Goal: Task Accomplishment & Management: Use online tool/utility

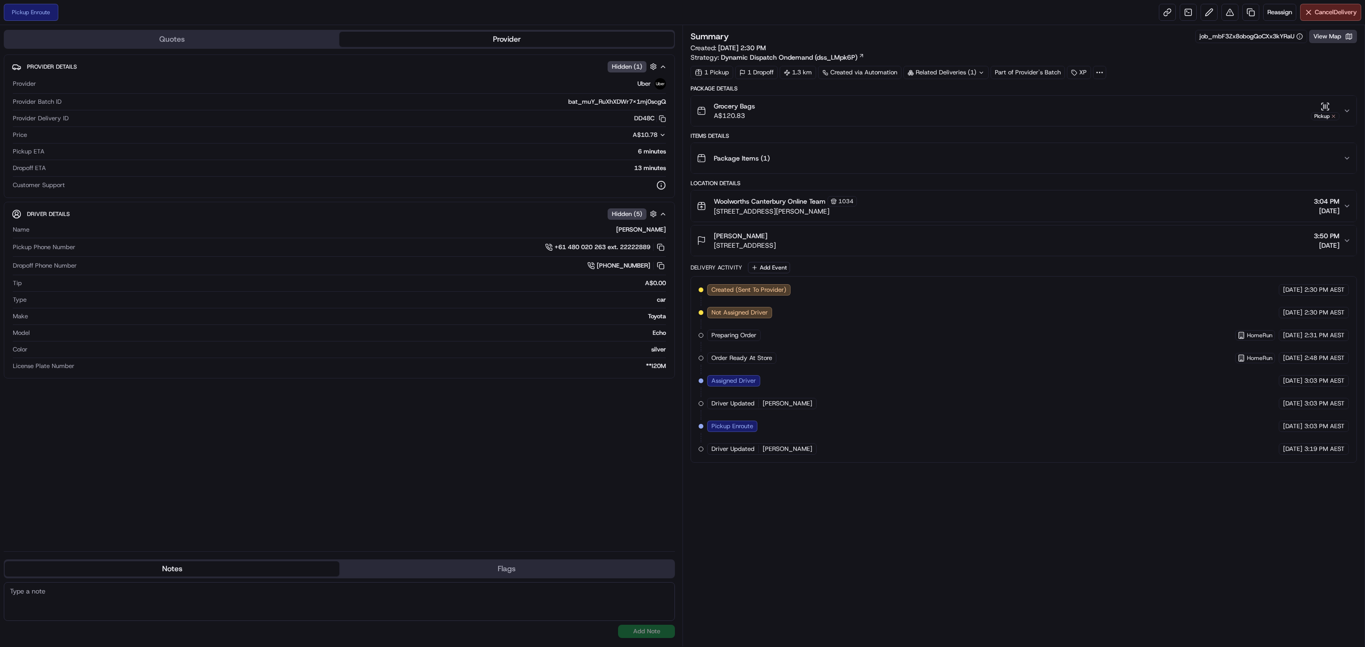
click at [1342, 37] on button "View Map" at bounding box center [1333, 36] width 48 height 13
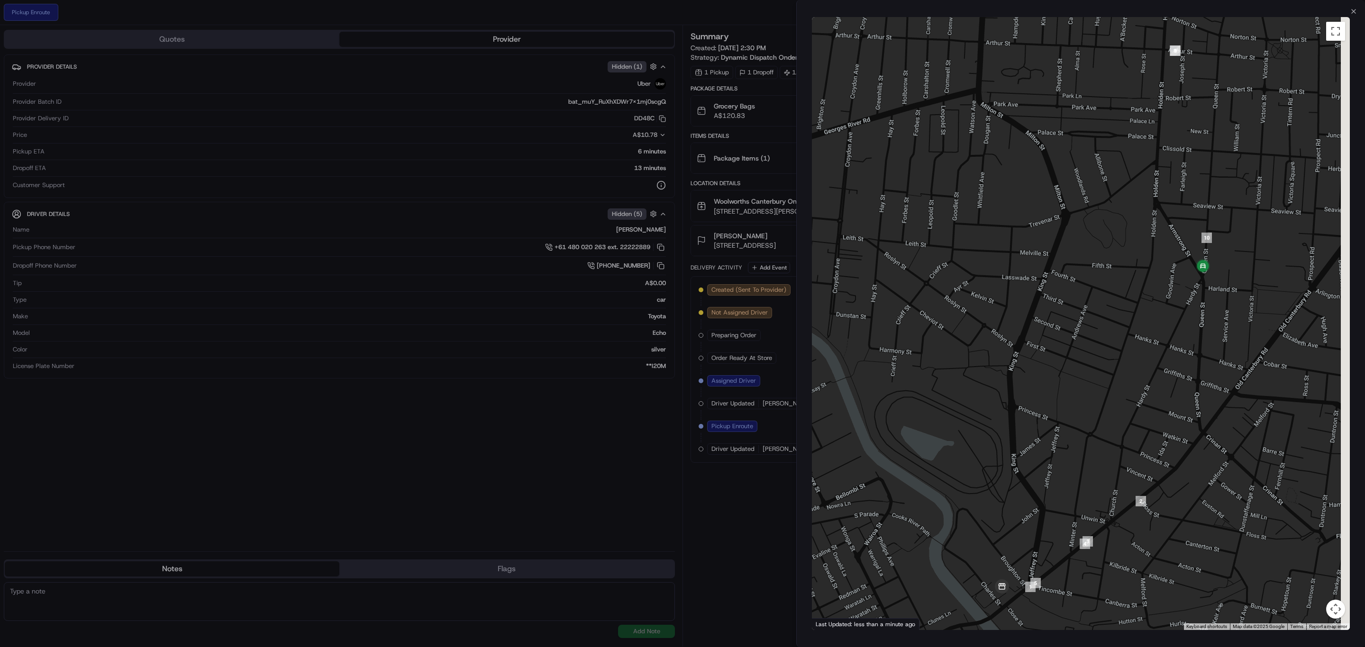
drag, startPoint x: 1289, startPoint y: 286, endPoint x: 1123, endPoint y: 321, distance: 169.1
click at [1123, 321] on div at bounding box center [1081, 323] width 538 height 613
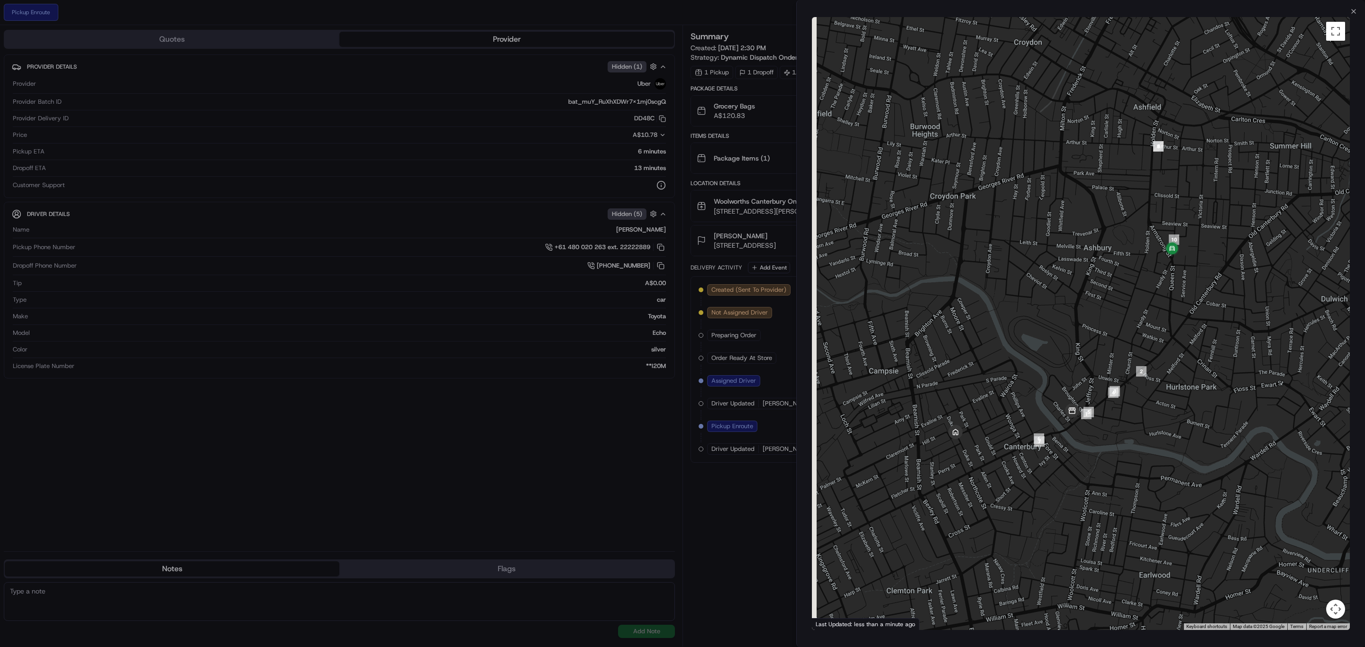
drag, startPoint x: 1087, startPoint y: 482, endPoint x: 1140, endPoint y: 438, distance: 68.6
click at [1140, 438] on div at bounding box center [1081, 323] width 538 height 613
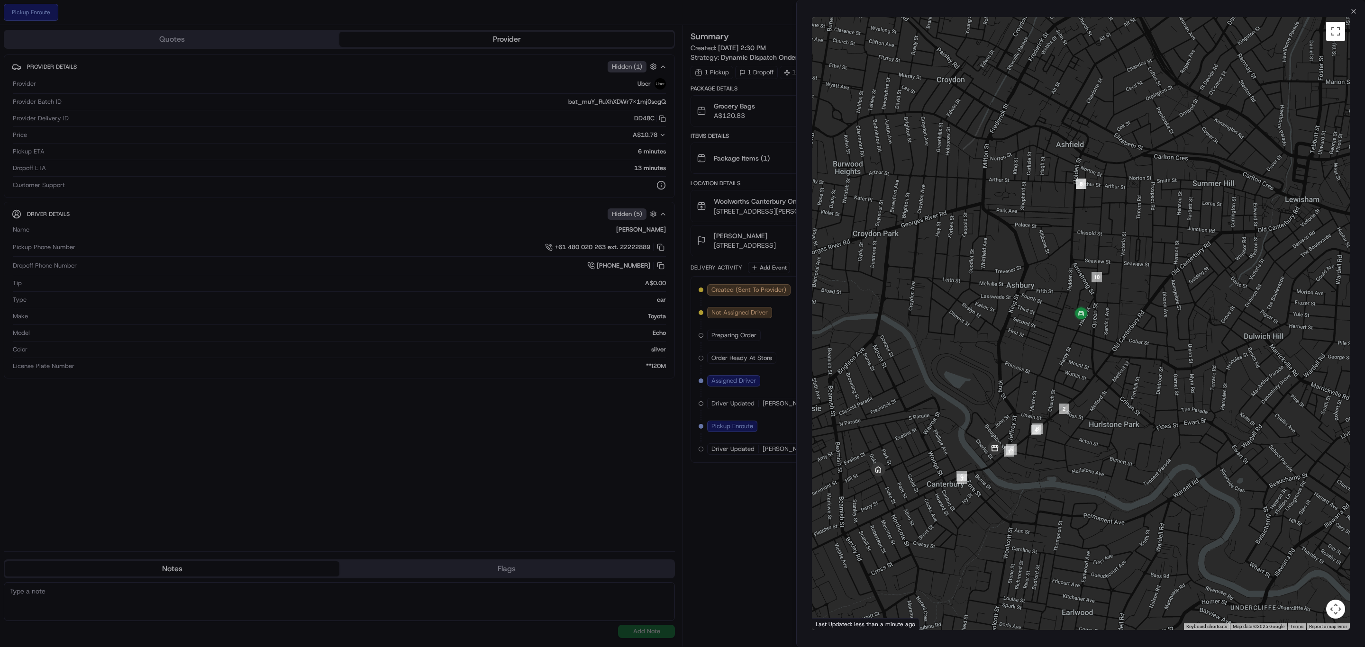
click at [758, 546] on div at bounding box center [682, 323] width 1365 height 647
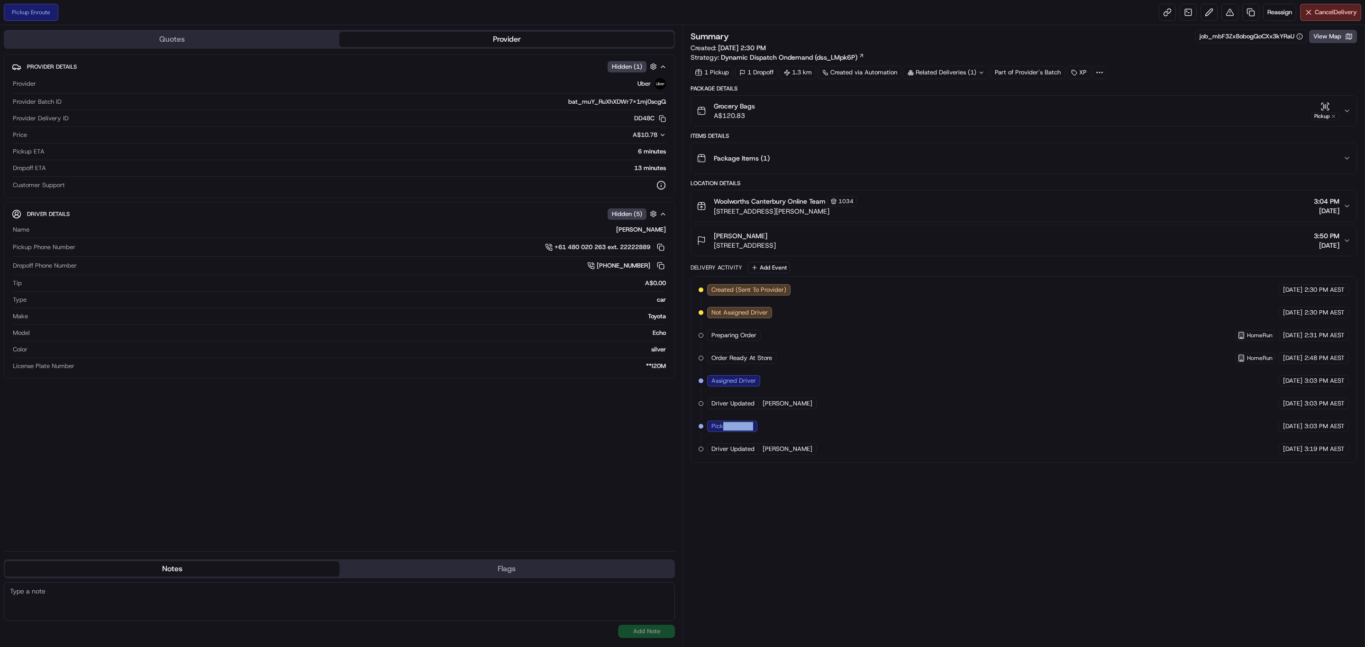
drag, startPoint x: 765, startPoint y: 432, endPoint x: 725, endPoint y: 433, distance: 39.8
click at [725, 433] on div "Created (Sent To Provider) Uber 15/08/2025 2:30 PM AEST Not Assigned Driver Ube…" at bounding box center [1024, 369] width 650 height 171
click at [874, 432] on div "Created (Sent To Provider) Uber 15/08/2025 2:30 PM AEST Not Assigned Driver Ube…" at bounding box center [1024, 369] width 650 height 171
click at [1285, 15] on span "Reassign" at bounding box center [1280, 12] width 25 height 9
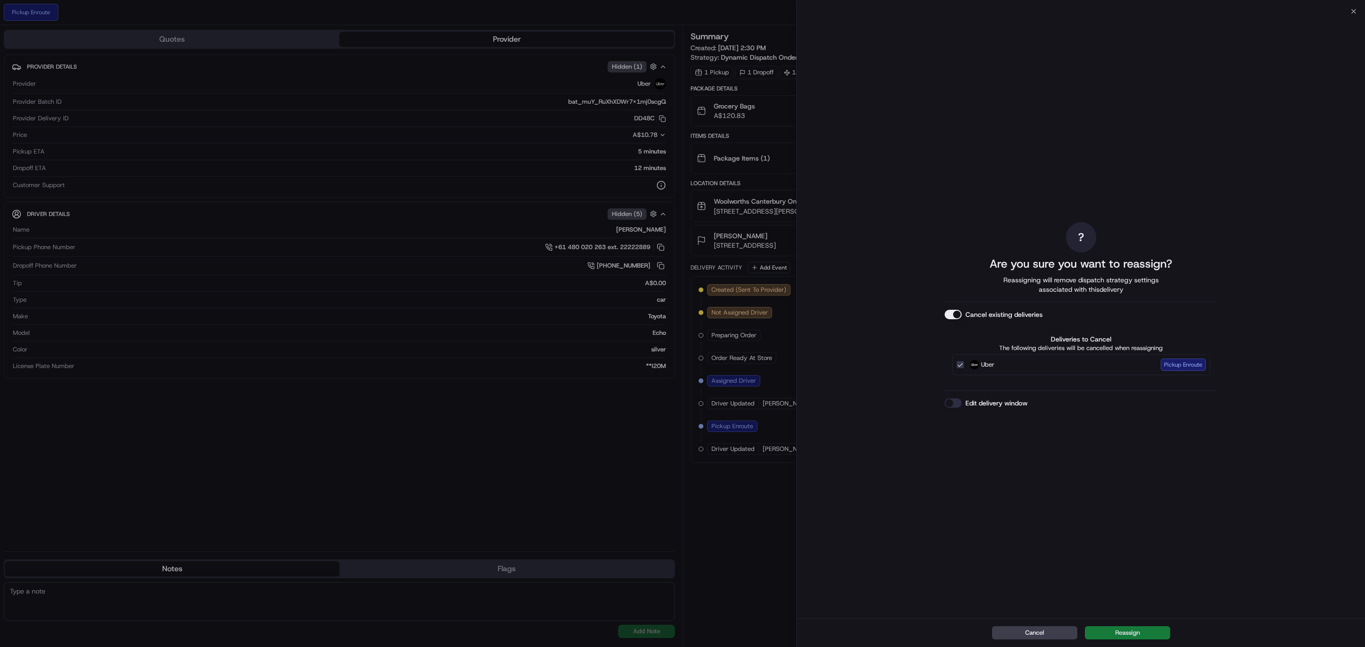
click at [1124, 635] on button "Reassign" at bounding box center [1127, 633] width 85 height 13
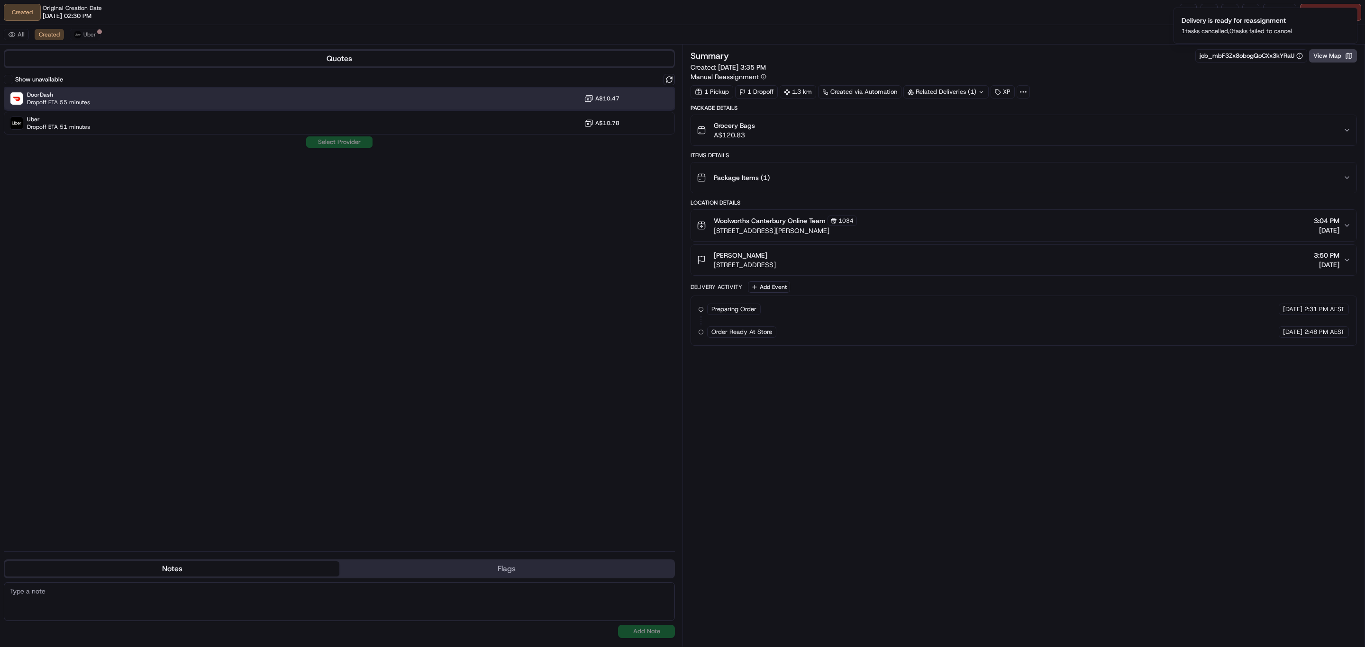
click at [124, 94] on div "DoorDash Dropoff ETA 55 minutes A$10.47" at bounding box center [339, 98] width 671 height 23
click at [324, 138] on button "Assign Provider" at bounding box center [339, 142] width 67 height 11
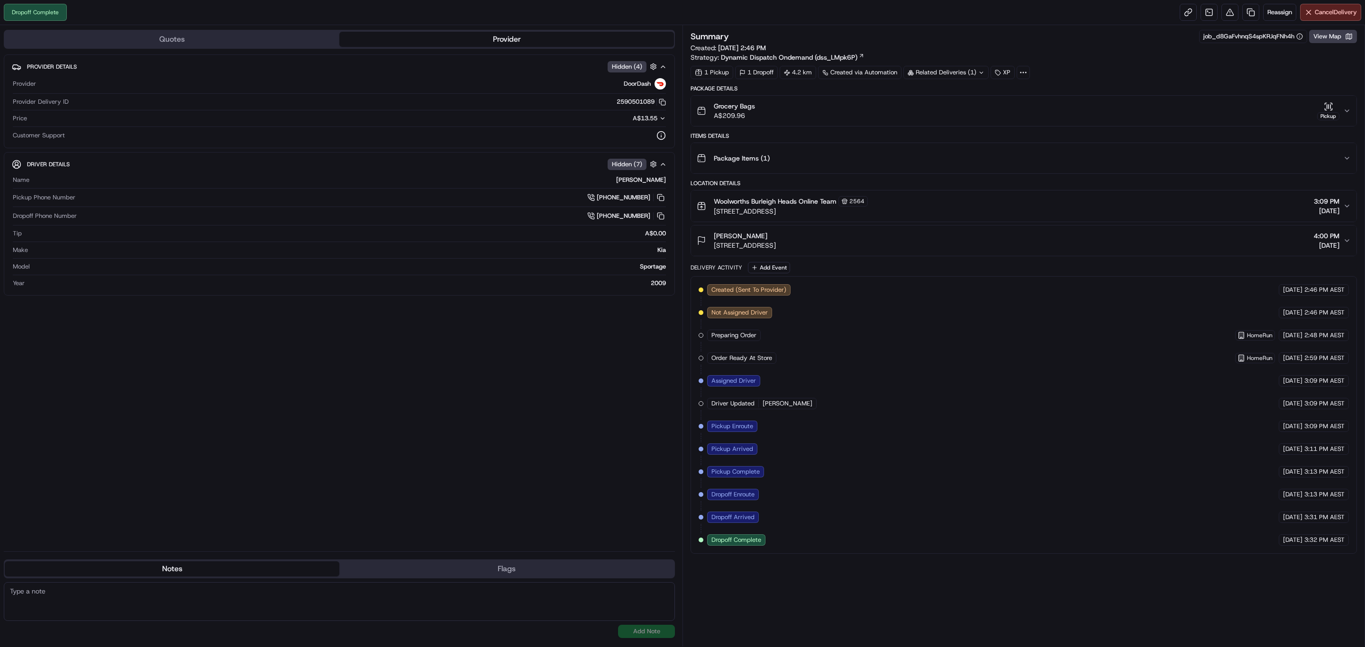
click at [1350, 104] on button "Grocery Bags A$209.96 Pickup" at bounding box center [1024, 111] width 666 height 30
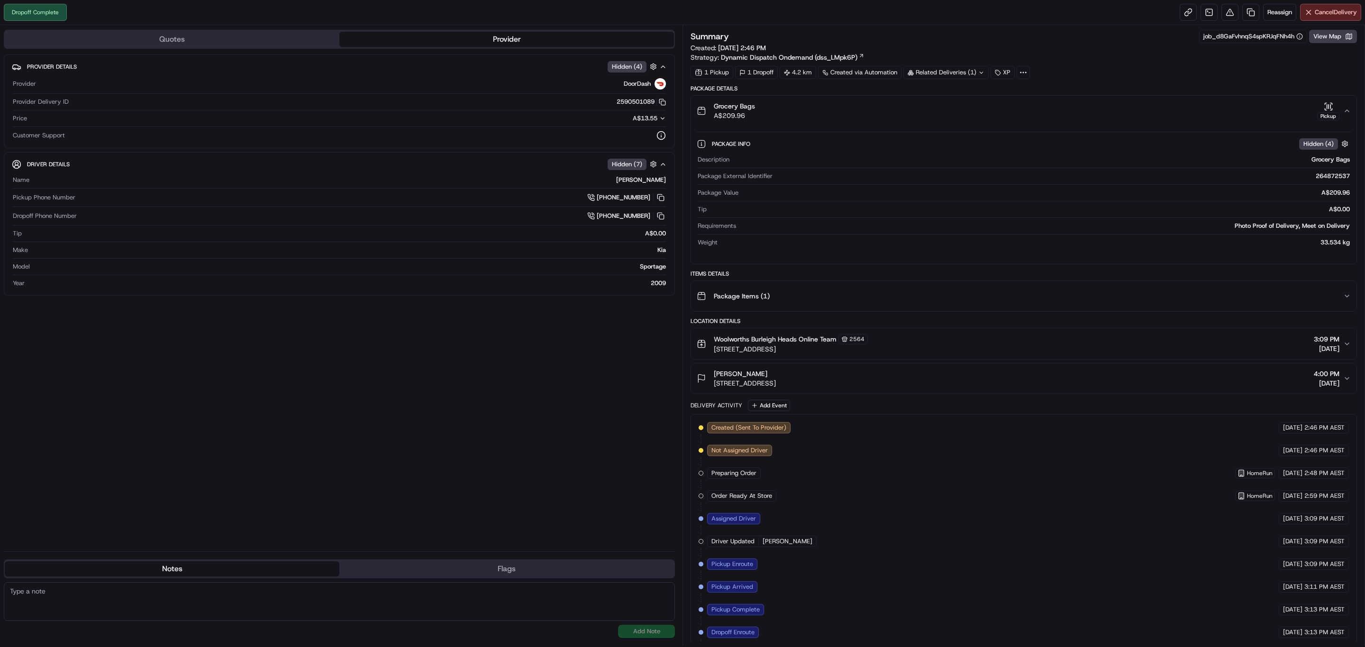
click at [1350, 104] on button "Grocery Bags A$209.96 Pickup" at bounding box center [1024, 111] width 666 height 30
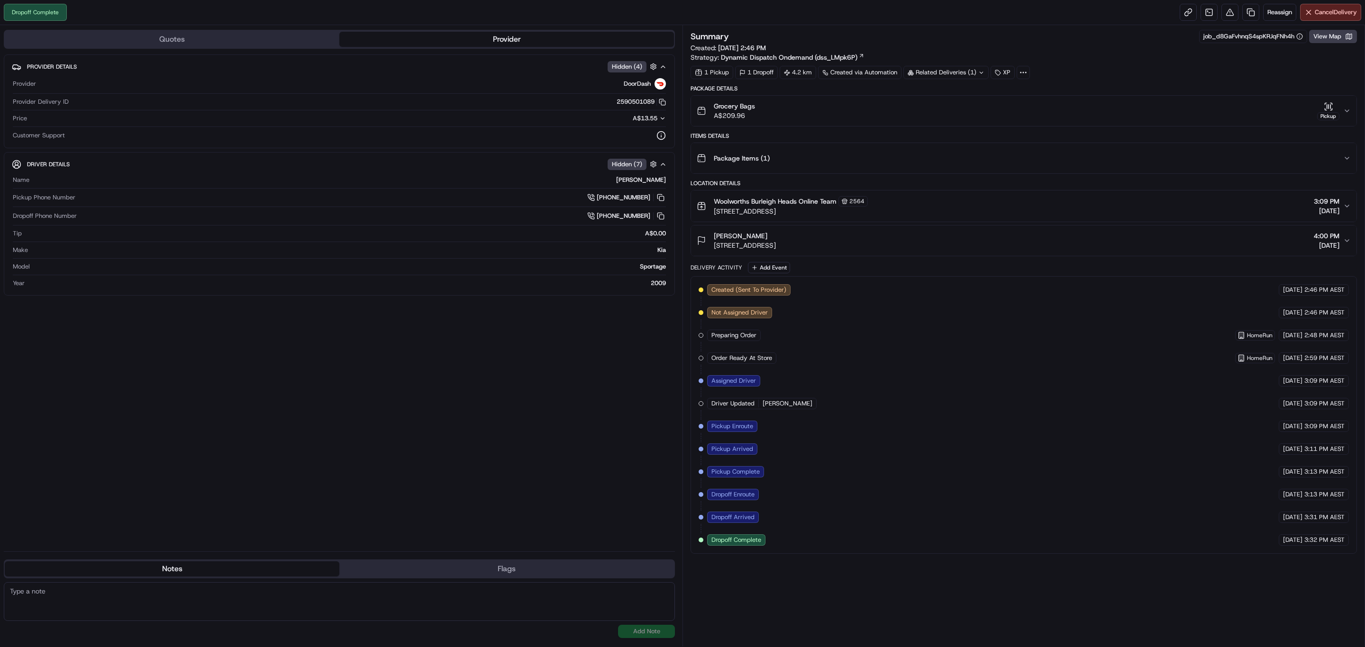
click at [1351, 111] on button "Grocery Bags A$209.96 Pickup" at bounding box center [1024, 111] width 666 height 30
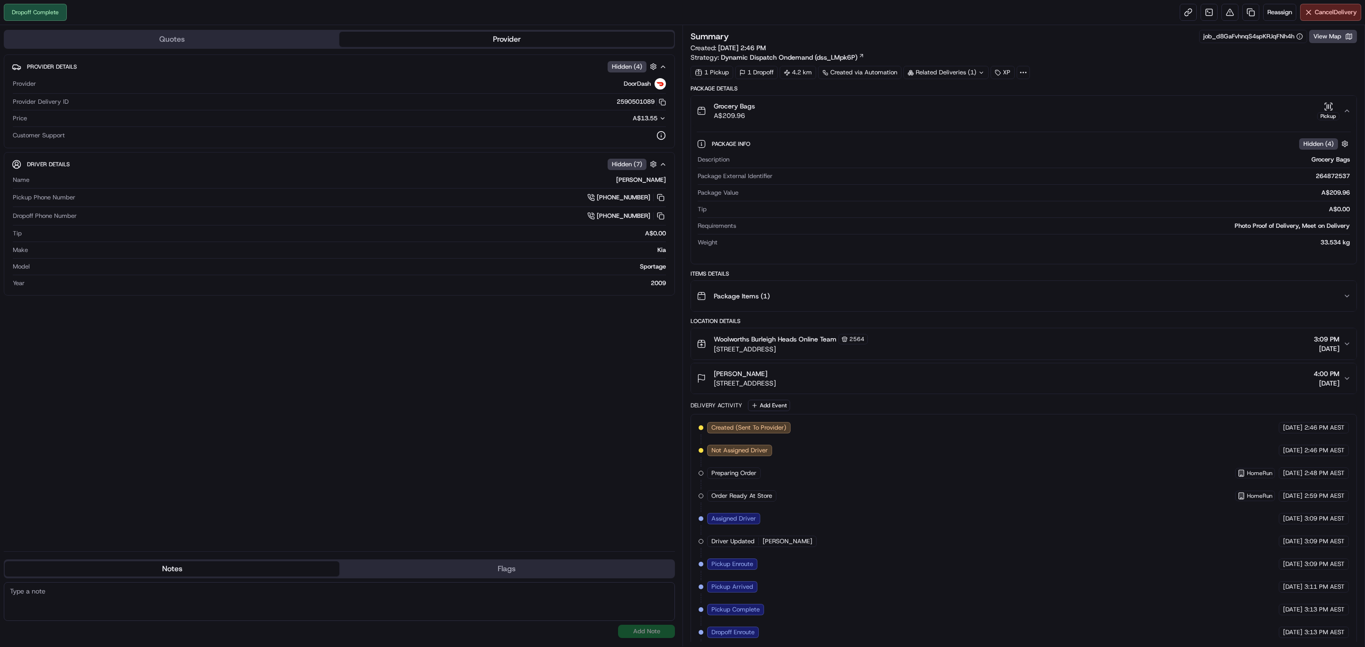
click at [1351, 111] on button "Grocery Bags A$209.96 Pickup" at bounding box center [1024, 111] width 666 height 30
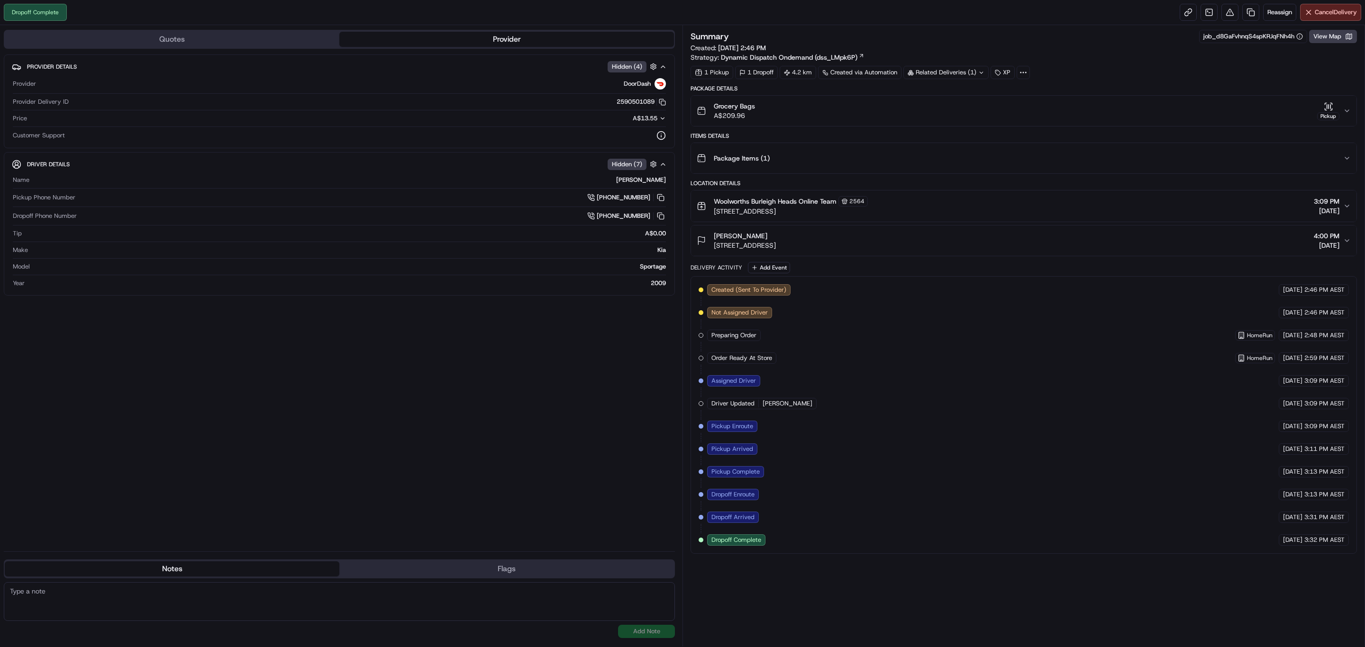
click at [1337, 46] on div "Summary job_d8GaFvhnqS4spKRJqFNh4h View Map Created: [DATE] 2:46 PM Strategy: D…" at bounding box center [1024, 46] width 666 height 32
click at [1334, 36] on button "View Map" at bounding box center [1333, 36] width 48 height 13
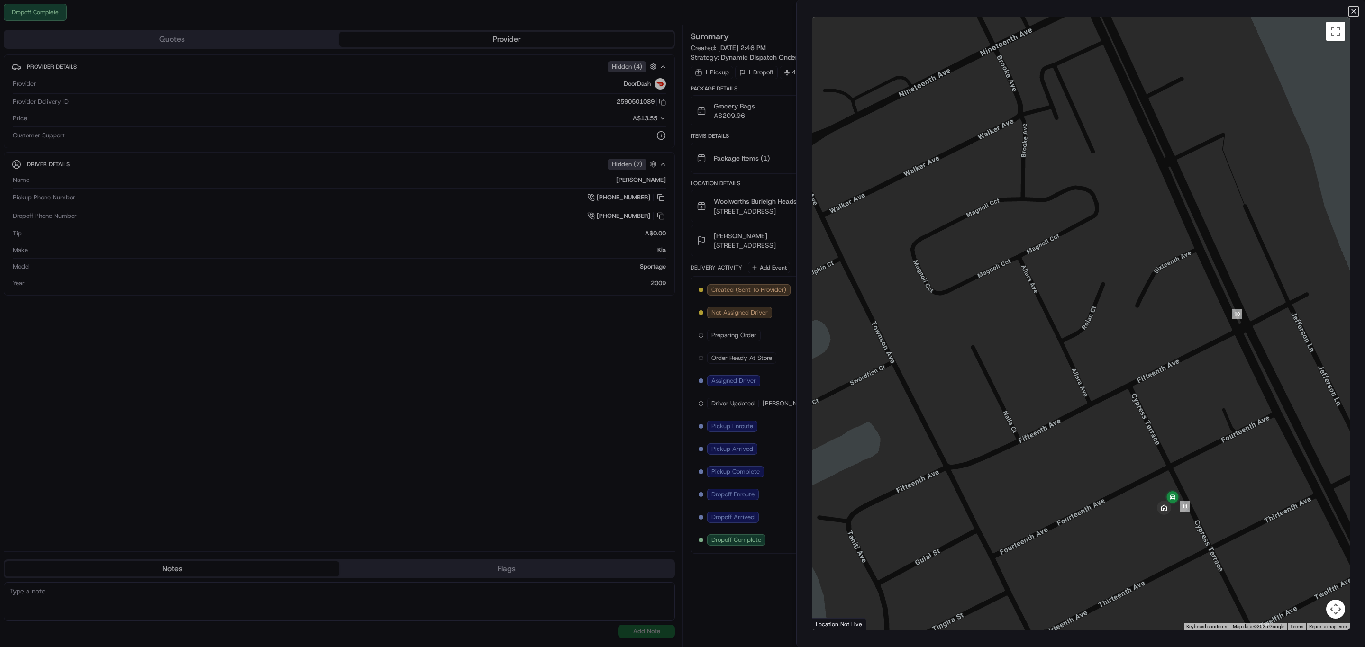
click at [1354, 12] on icon "button" at bounding box center [1354, 12] width 8 height 8
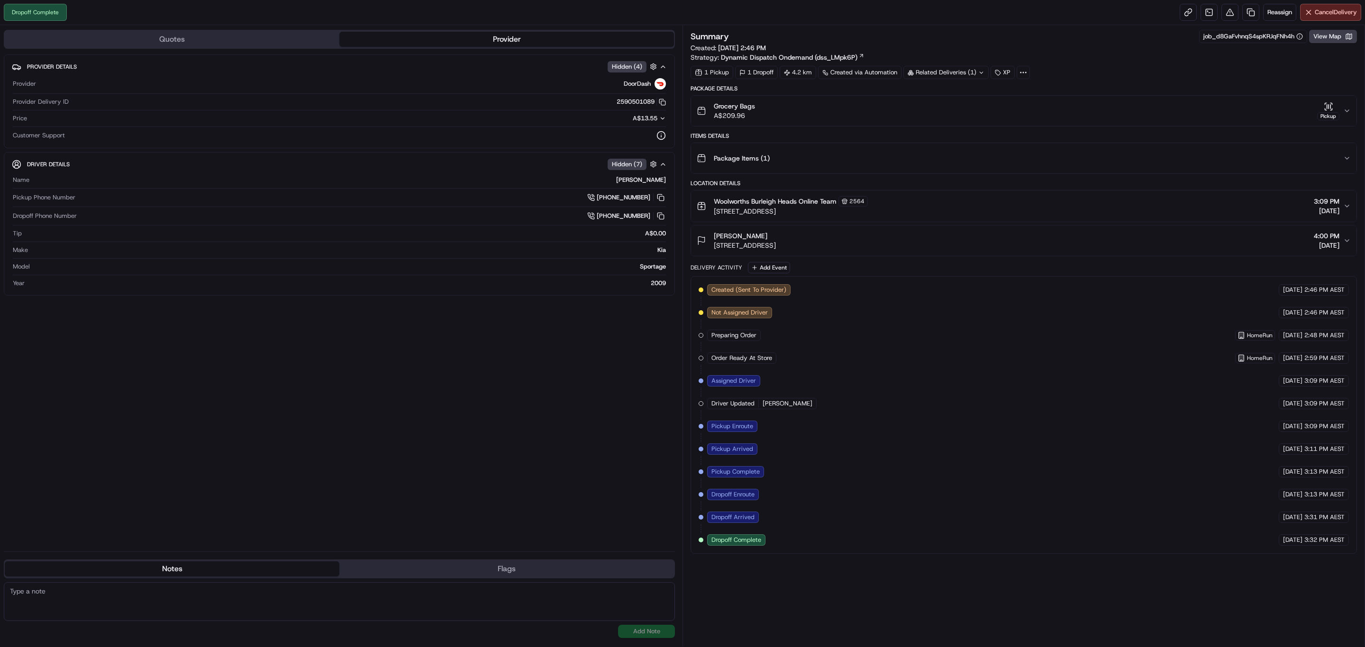
click at [1344, 110] on icon "button" at bounding box center [1347, 111] width 8 height 8
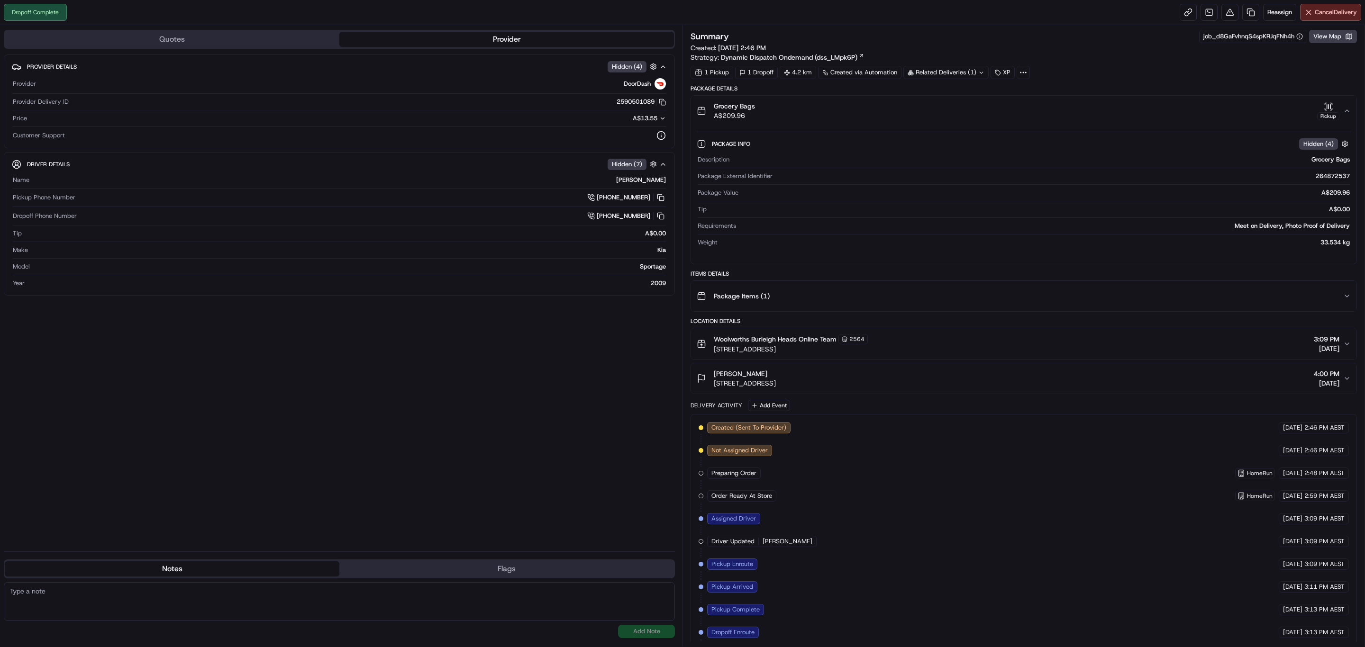
click at [957, 73] on div "Related Deliveries (1)" at bounding box center [945, 72] width 85 height 13
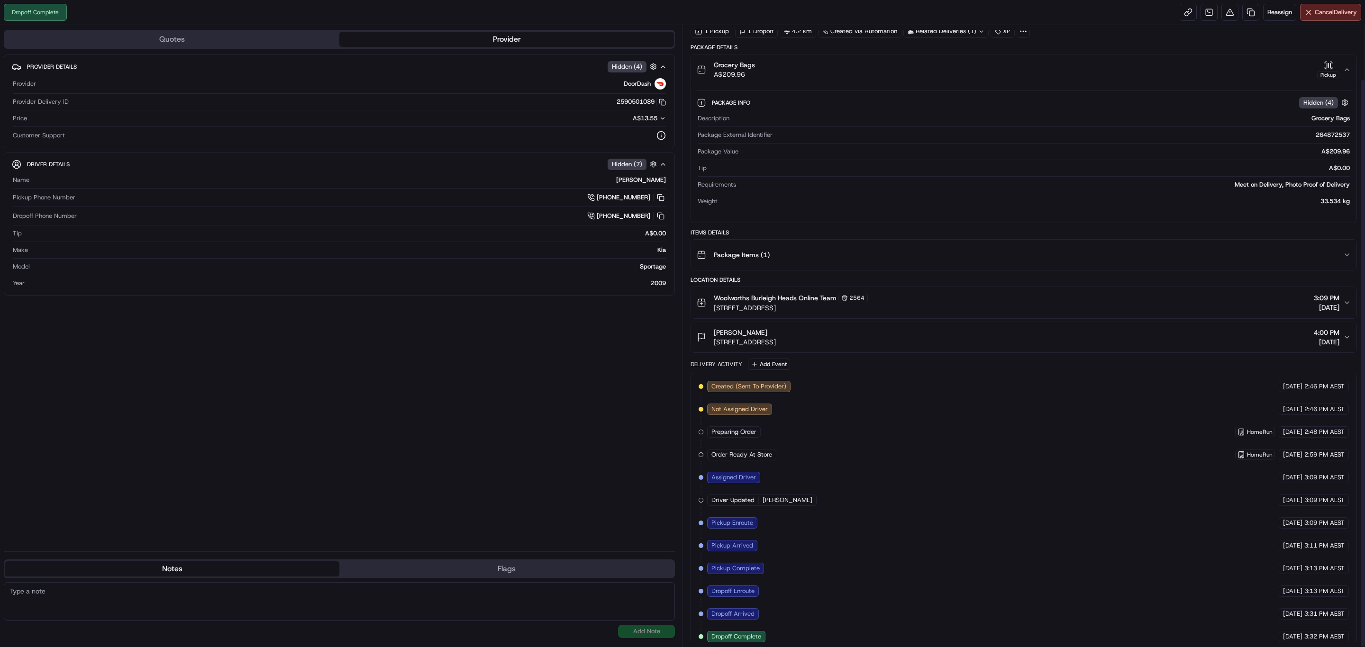
scroll to position [59, 0]
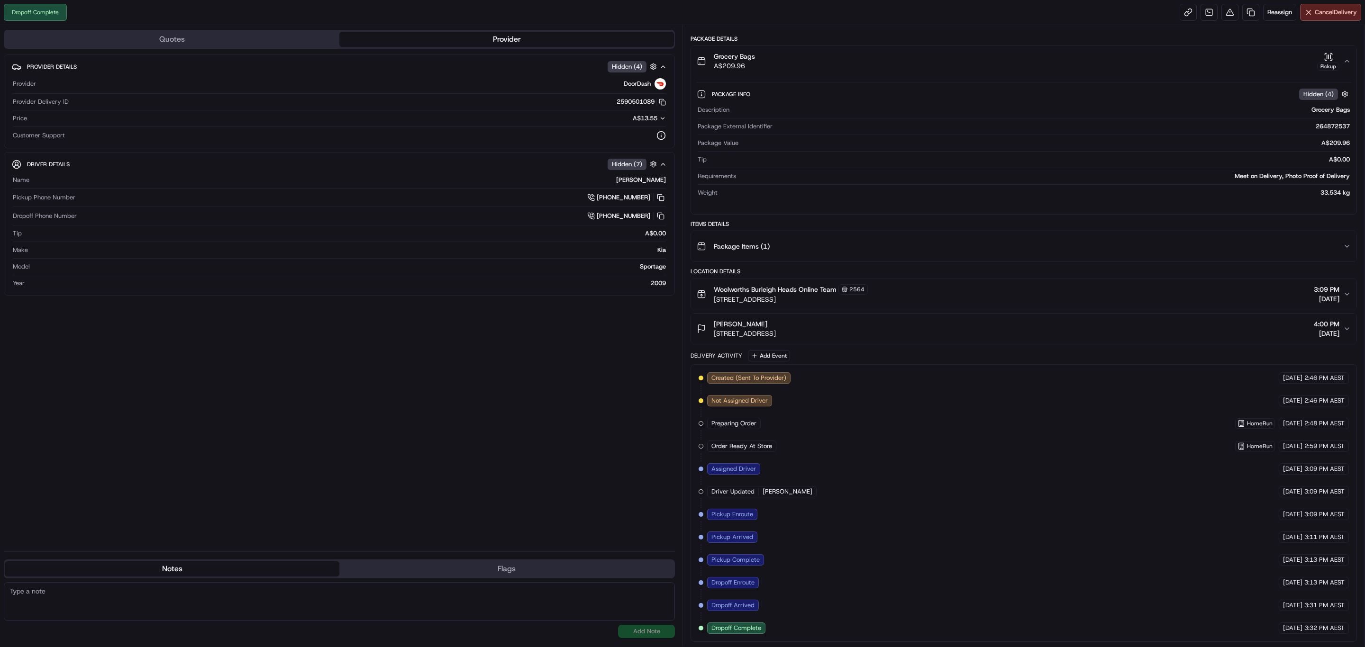
click at [1347, 57] on icon "button" at bounding box center [1347, 61] width 8 height 8
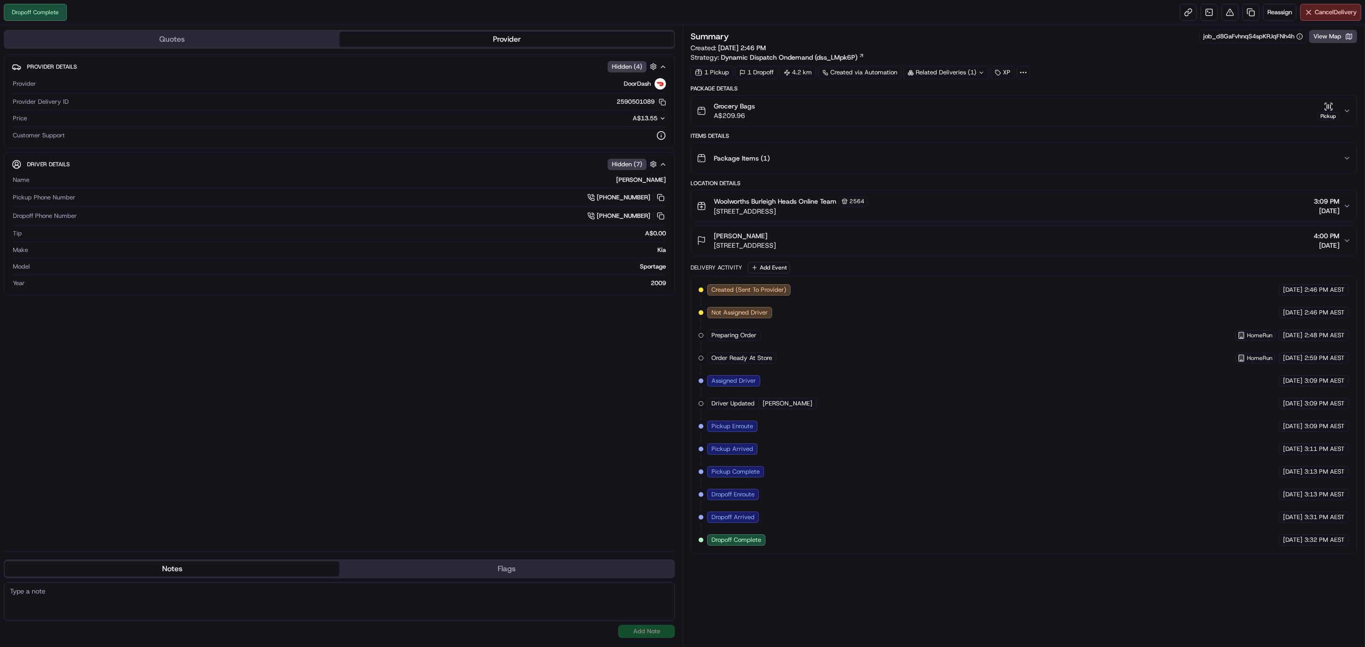
click at [1350, 114] on icon "button" at bounding box center [1347, 111] width 8 height 8
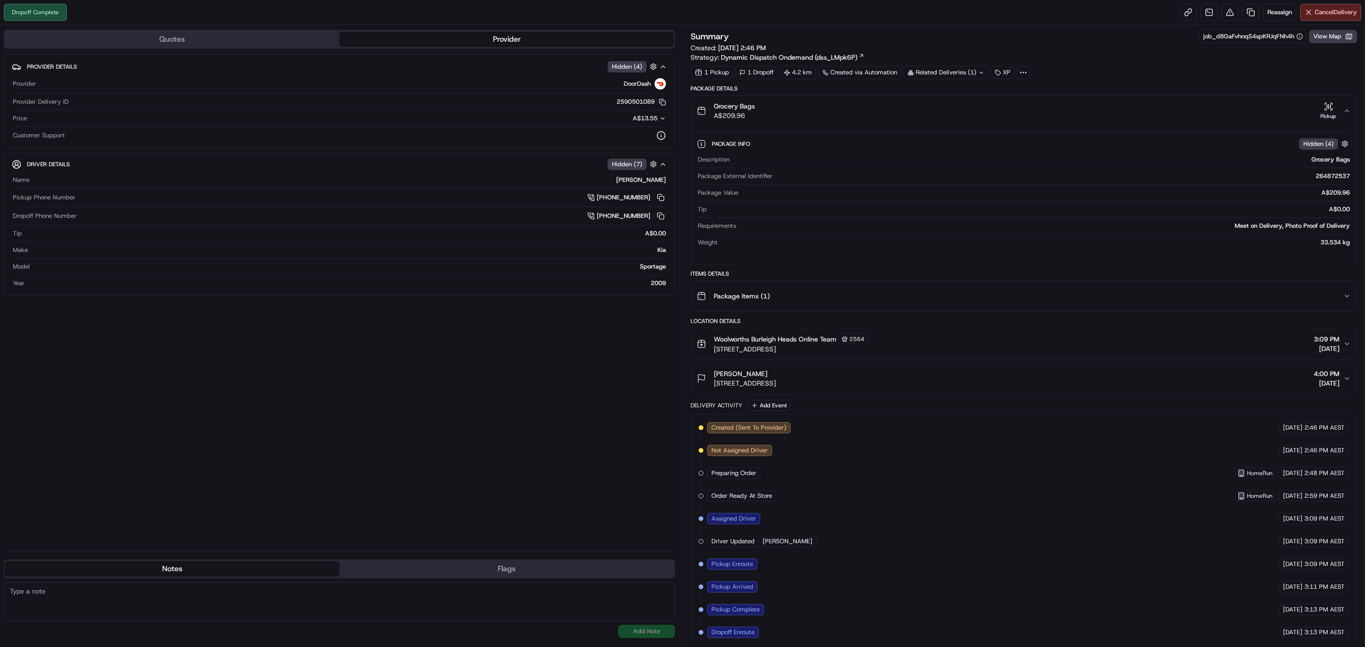
click at [1324, 111] on icon "button" at bounding box center [1328, 106] width 9 height 9
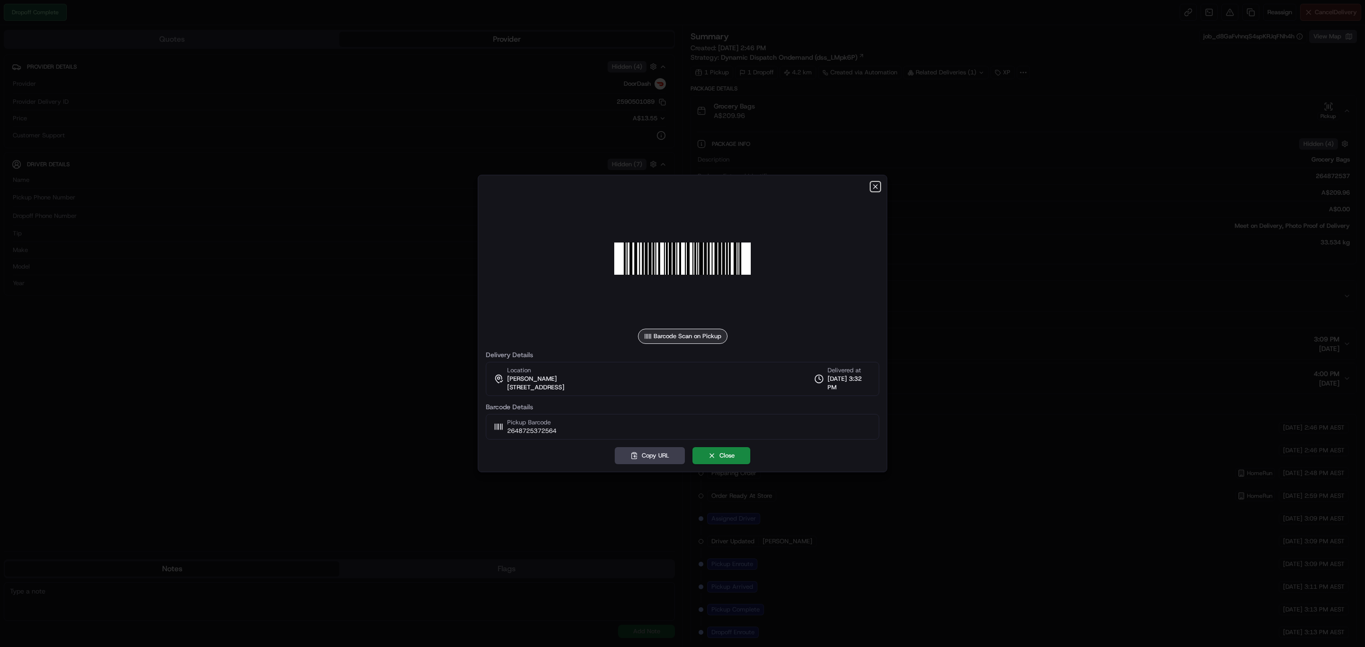
click at [878, 185] on icon "button" at bounding box center [876, 187] width 8 height 8
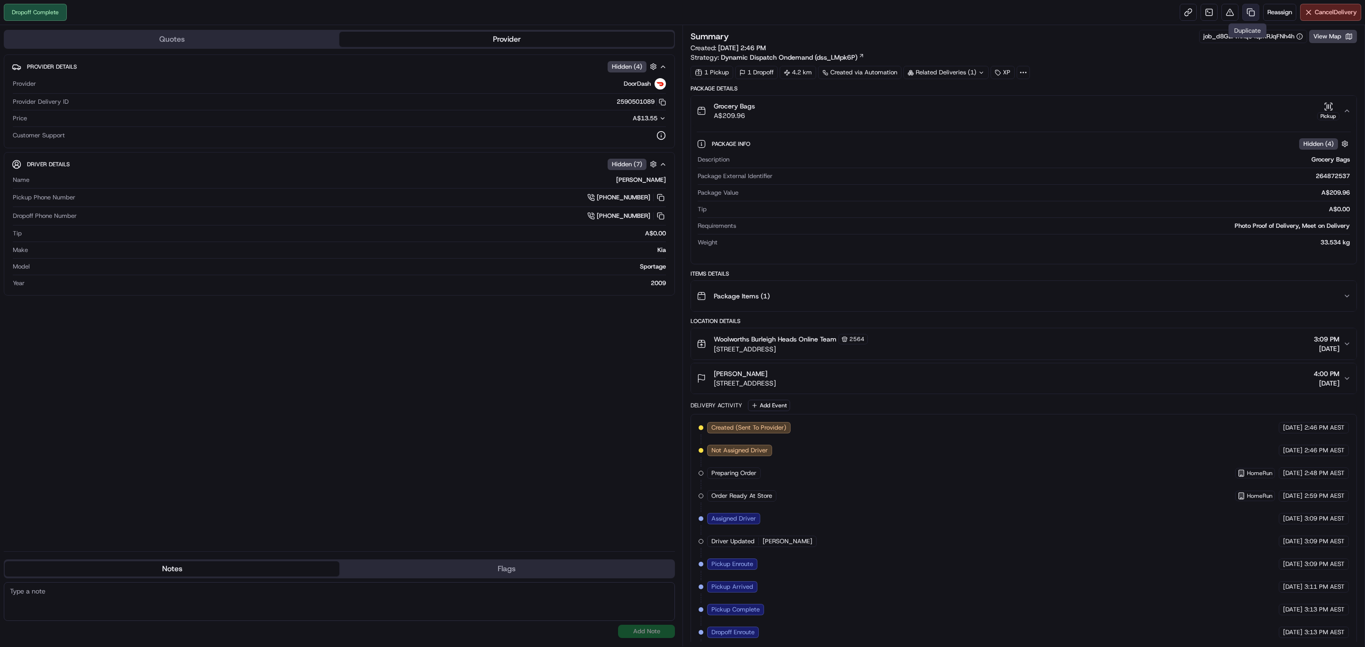
click at [1251, 12] on link at bounding box center [1250, 12] width 17 height 17
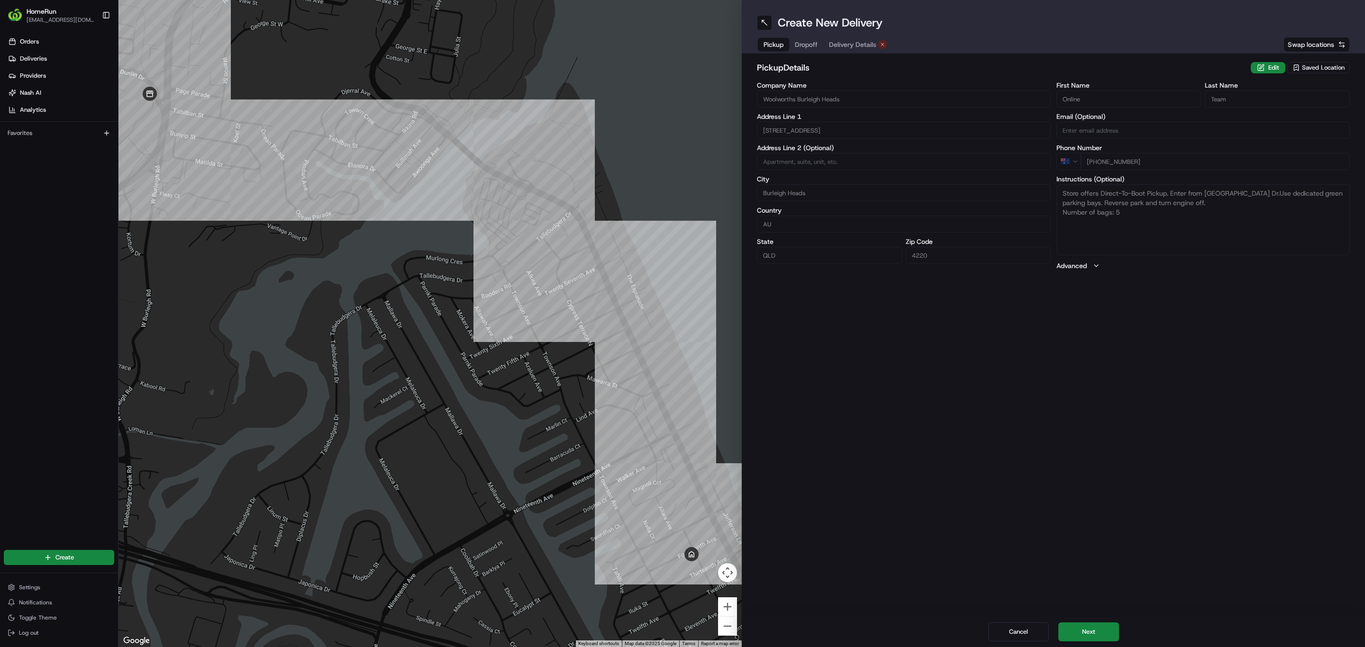
click at [843, 43] on span "Delivery Details" at bounding box center [852, 44] width 47 height 9
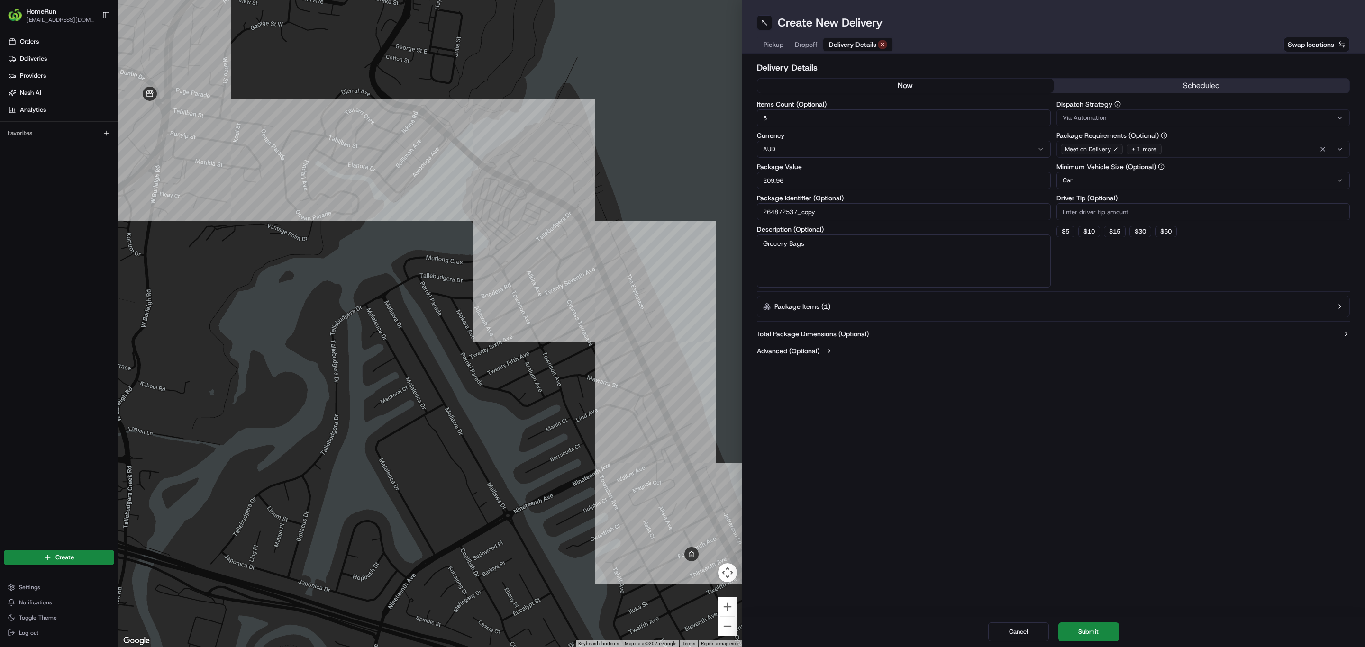
click at [845, 91] on button "now" at bounding box center [905, 86] width 296 height 14
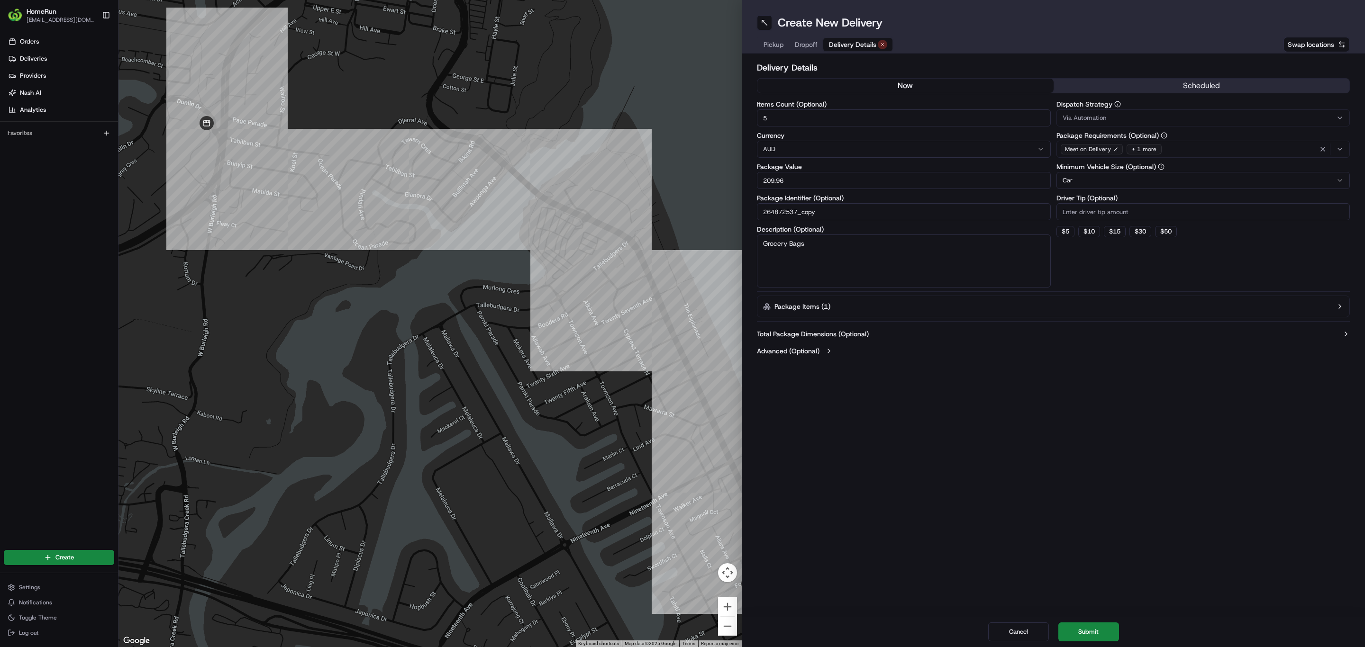
drag, startPoint x: 467, startPoint y: 269, endPoint x: 397, endPoint y: 233, distance: 78.2
click at [397, 233] on div at bounding box center [430, 323] width 623 height 647
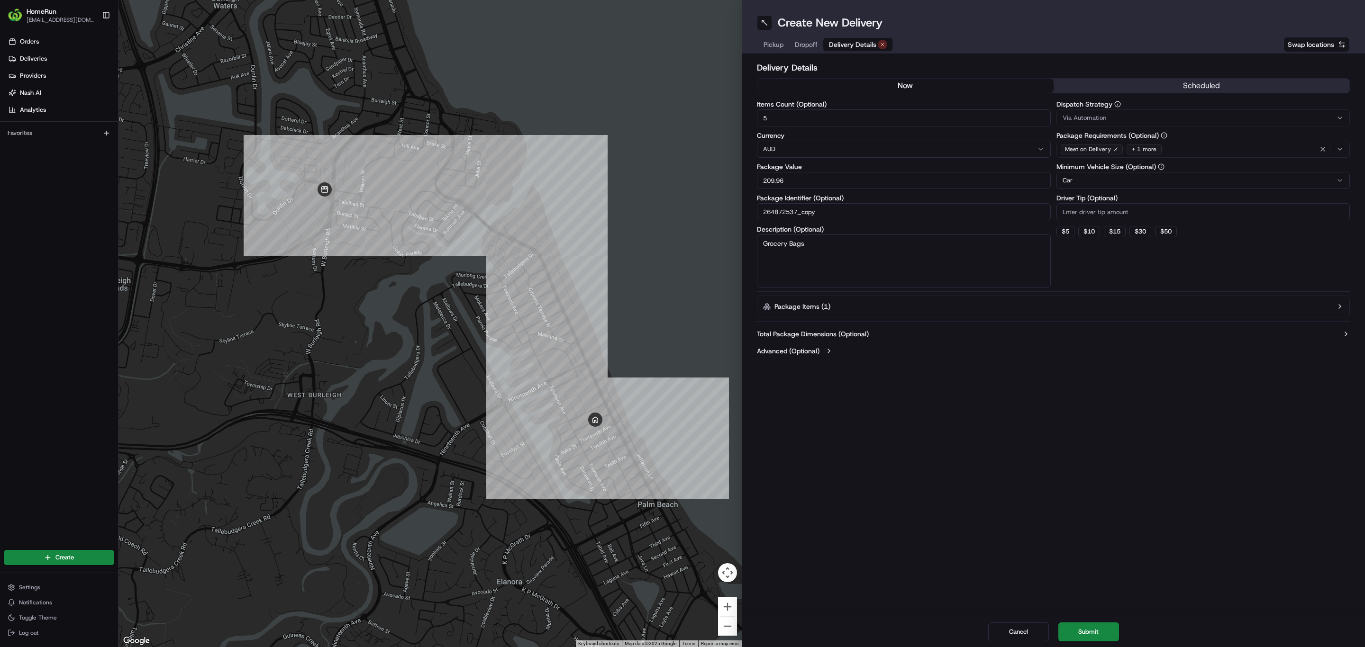
drag, startPoint x: 402, startPoint y: 279, endPoint x: 404, endPoint y: 302, distance: 23.3
click at [404, 302] on div at bounding box center [430, 323] width 623 height 647
click at [934, 84] on button "now" at bounding box center [905, 86] width 296 height 14
click at [1094, 624] on button "Submit" at bounding box center [1088, 632] width 61 height 19
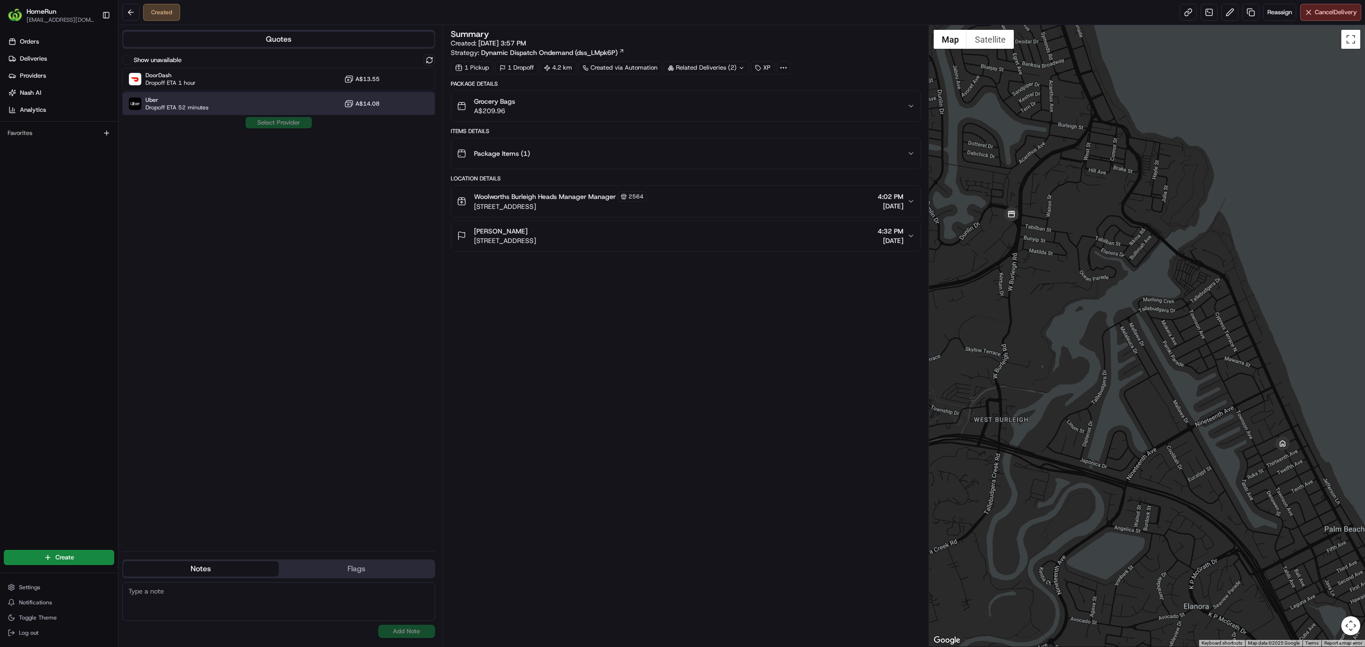
click at [218, 113] on div "Uber Dropoff ETA 52 minutes A$14.08" at bounding box center [278, 103] width 313 height 23
click at [269, 122] on button "Assign Provider" at bounding box center [278, 122] width 67 height 11
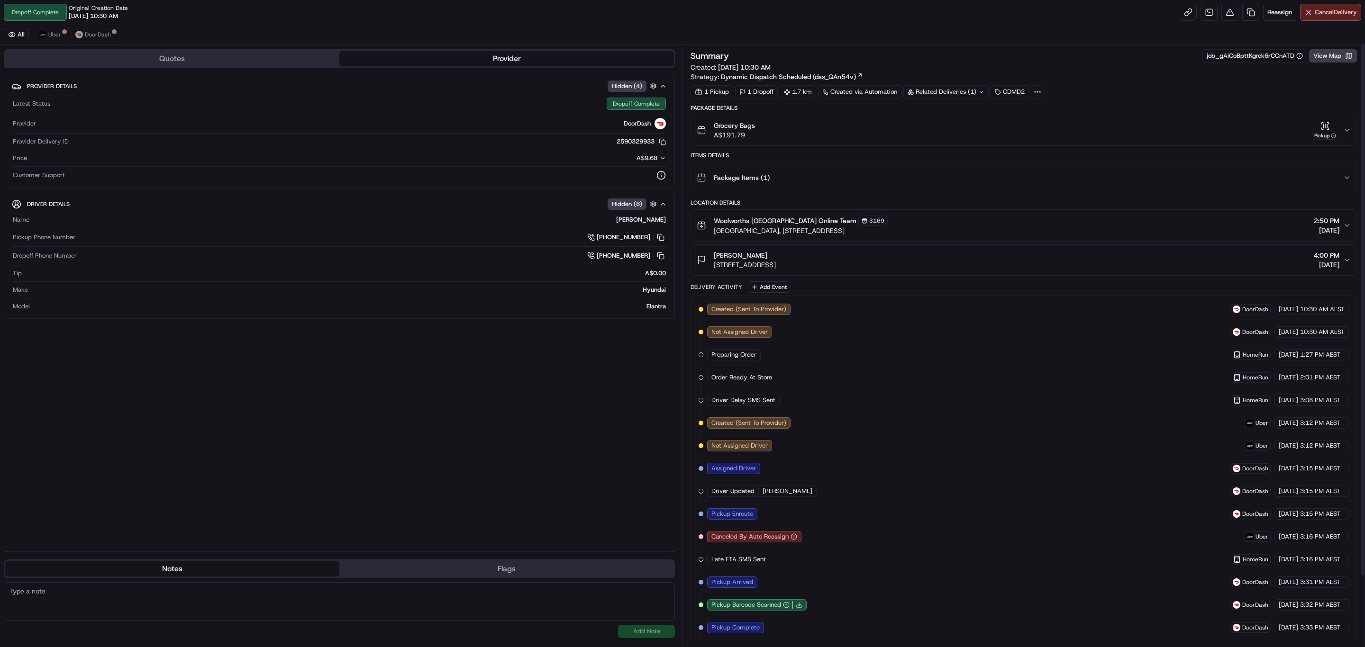
click at [1349, 128] on icon "button" at bounding box center [1347, 131] width 8 height 8
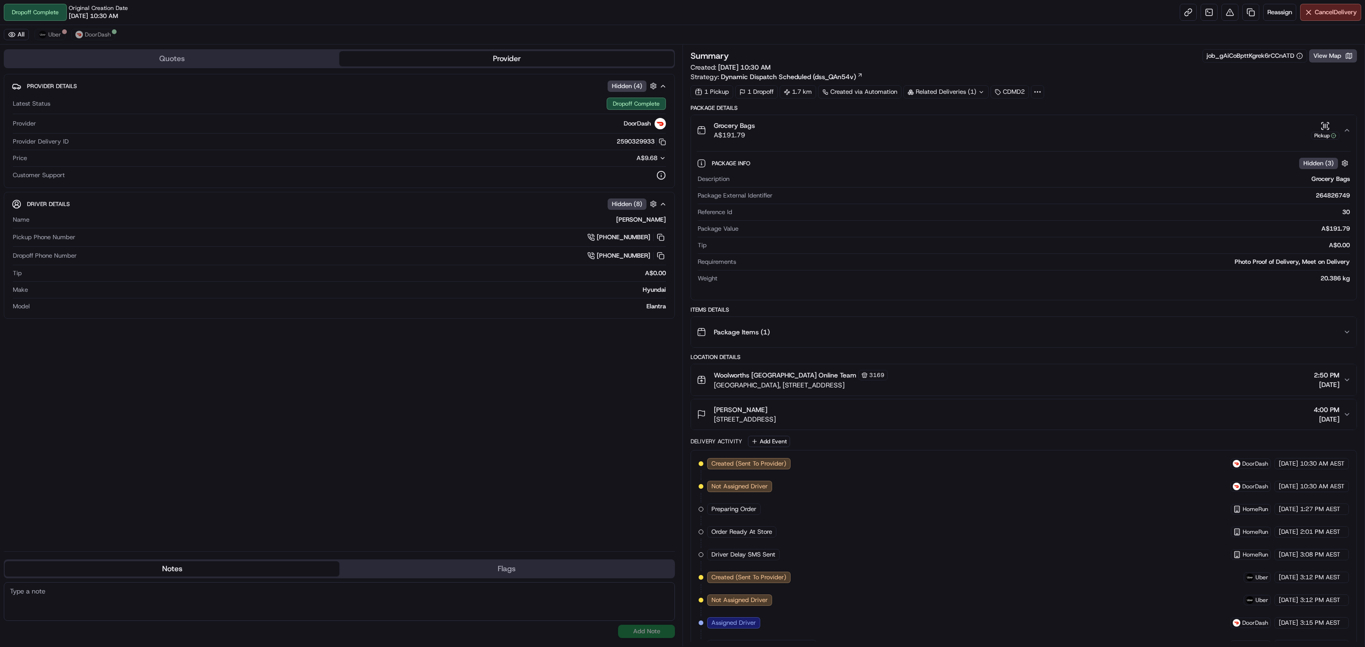
click at [1348, 128] on button "Grocery Bags A$191.79 Pickup" at bounding box center [1024, 130] width 666 height 30
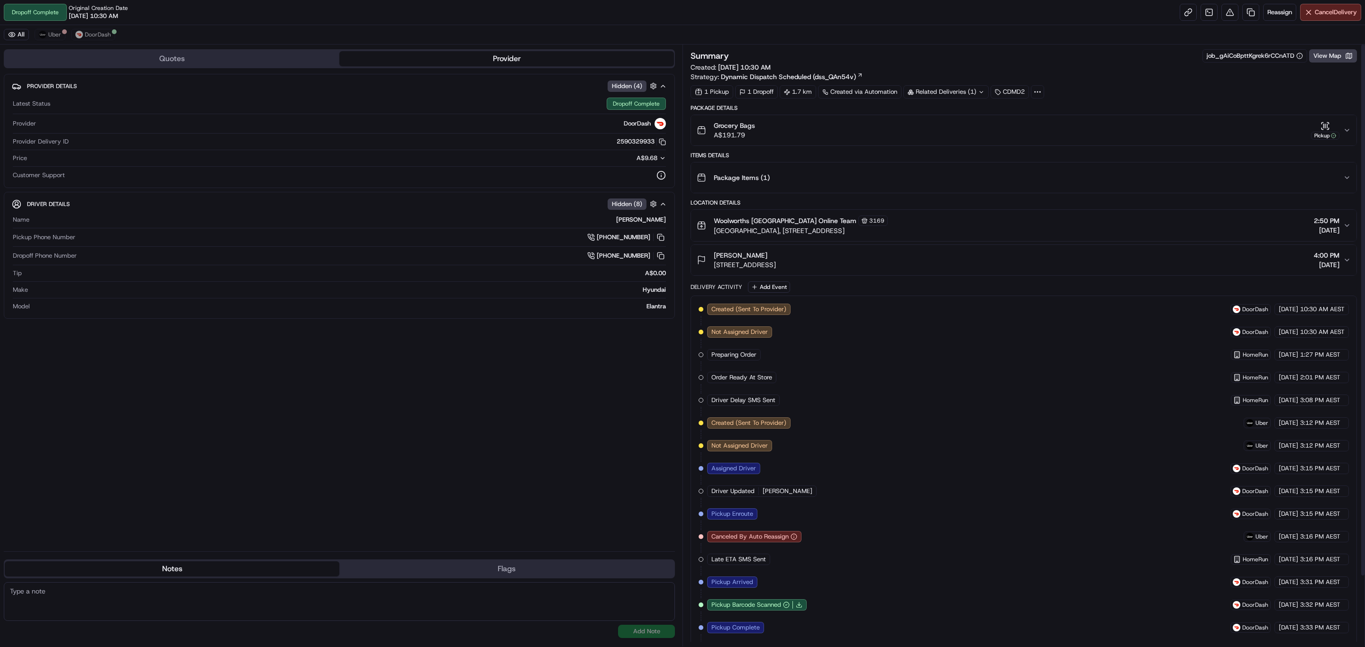
click at [1350, 124] on button "Grocery Bags A$191.79 Pickup" at bounding box center [1024, 130] width 666 height 30
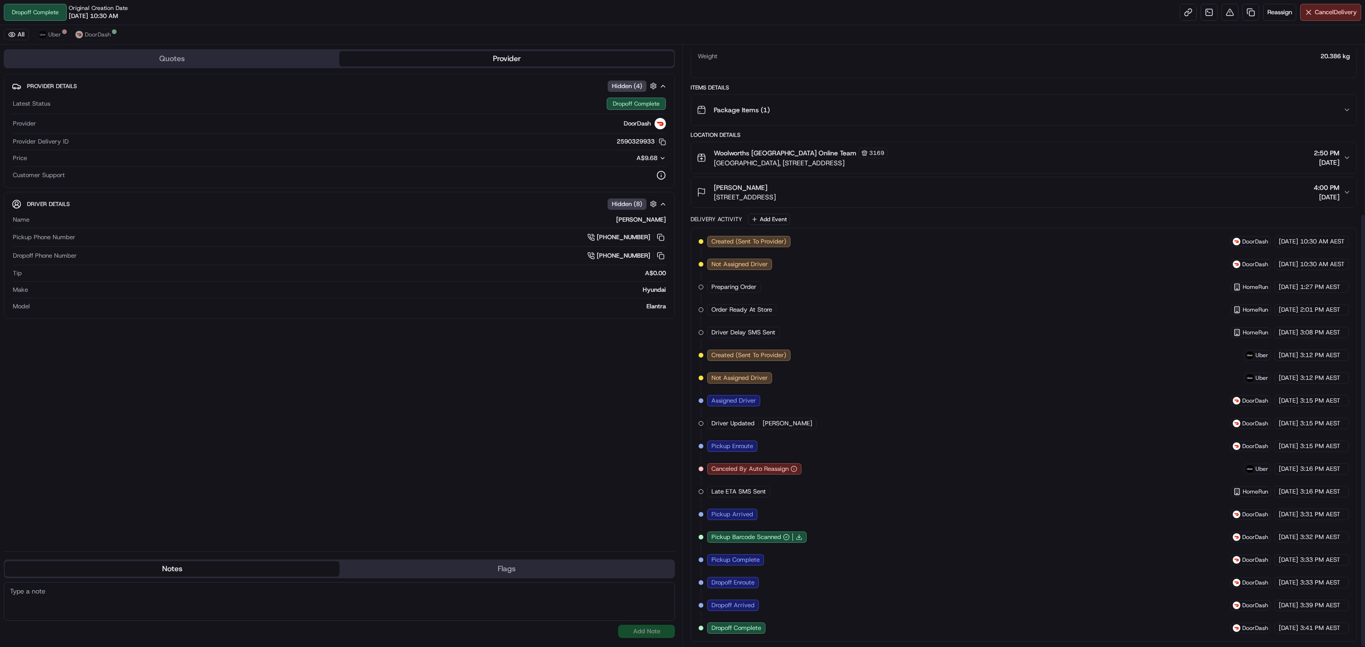
scroll to position [235, 0]
